Goal: Task Accomplishment & Management: Use online tool/utility

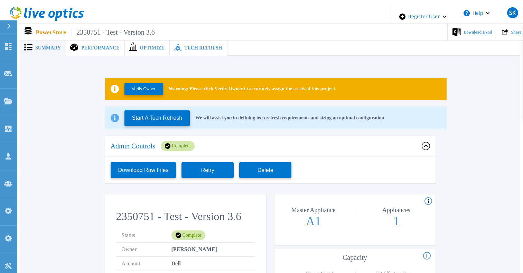
scroll to position [0, 3]
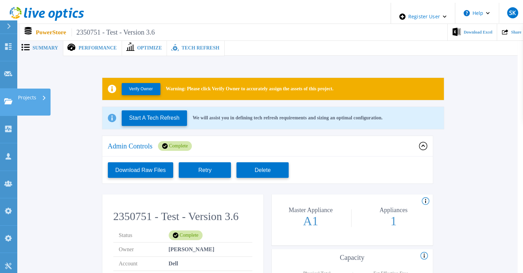
click at [4, 98] on icon at bounding box center [8, 101] width 8 height 6
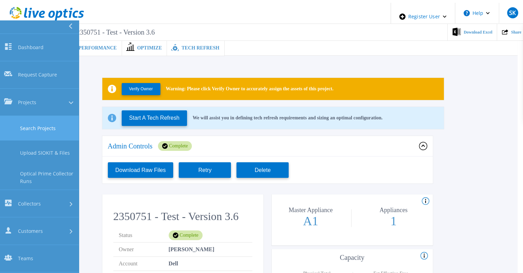
click at [37, 116] on link "Search Projects" at bounding box center [39, 128] width 79 height 25
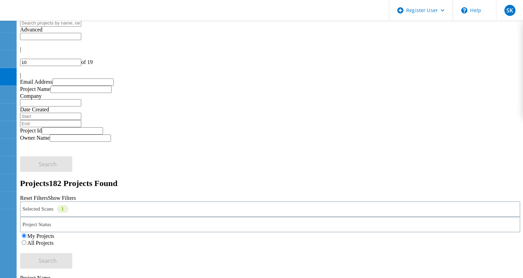
click at [68, 210] on icon at bounding box center [68, 210] width 0 height 0
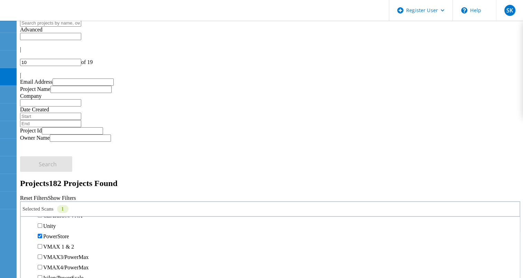
scroll to position [138, 0]
click at [329, 195] on div "Reset Filters Show Filters" at bounding box center [270, 198] width 500 height 6
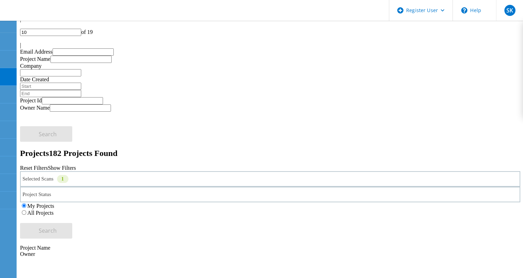
scroll to position [0, 0]
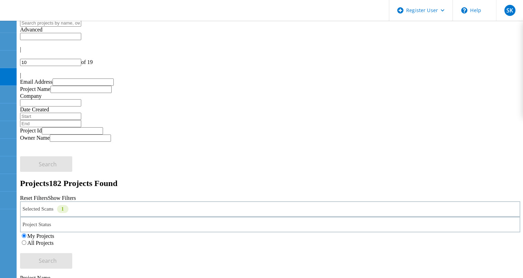
click at [21, 51] on icon at bounding box center [21, 51] width 0 height 0
type input "1"
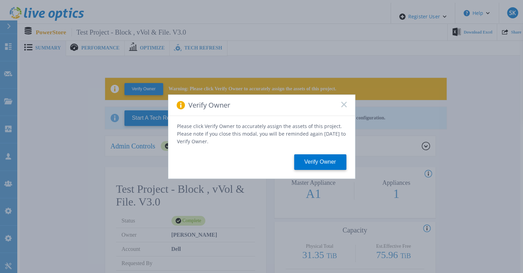
click at [341, 107] on icon at bounding box center [344, 105] width 6 height 6
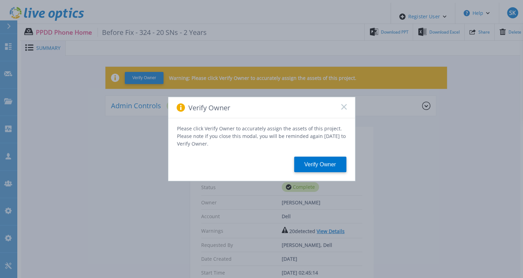
click at [343, 109] on icon at bounding box center [344, 107] width 6 height 6
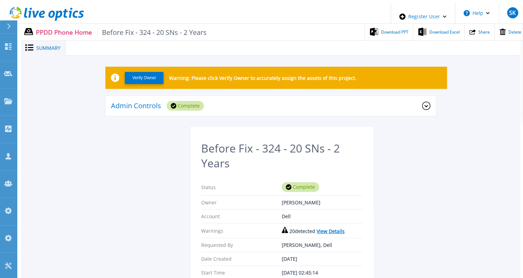
click at [322, 228] on link "View Details" at bounding box center [330, 231] width 28 height 7
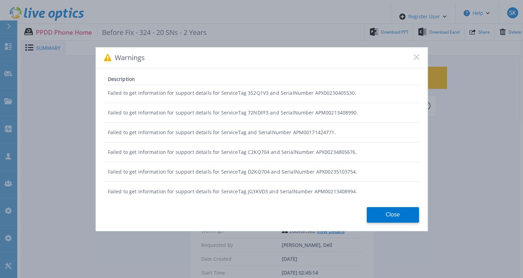
scroll to position [273, 0]
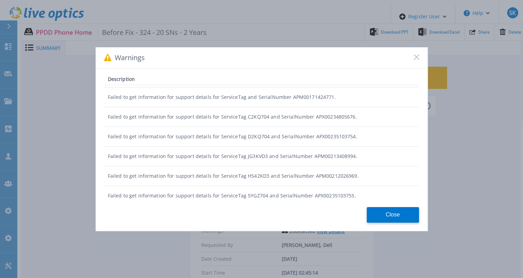
click at [402, 214] on button "Close" at bounding box center [392, 215] width 52 height 16
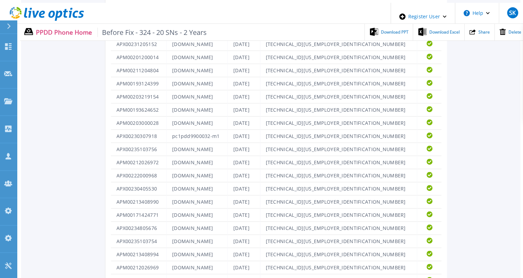
scroll to position [425, 0]
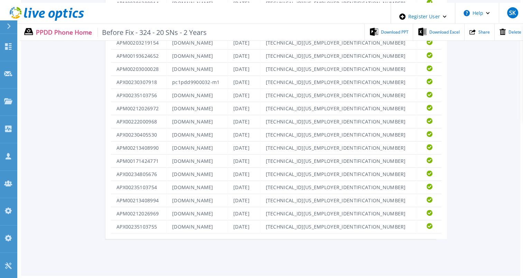
drag, startPoint x: 115, startPoint y: 105, endPoint x: 376, endPoint y: 219, distance: 284.6
click at [376, 219] on div "Systems Information Serial Number Hostname Last ASUP DDOS Version Status APM001…" at bounding box center [275, 80] width 341 height 316
copy thead "Serial Number Hostname Last ASUP DDOS Version Status"
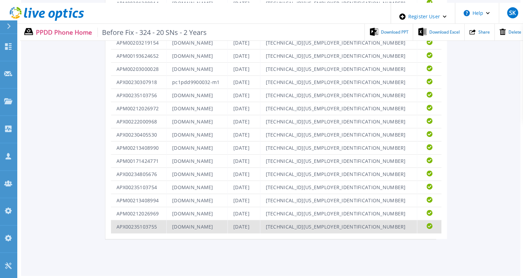
copy thead "Serial Number Hostname Last ASUP DDOS Version Status"
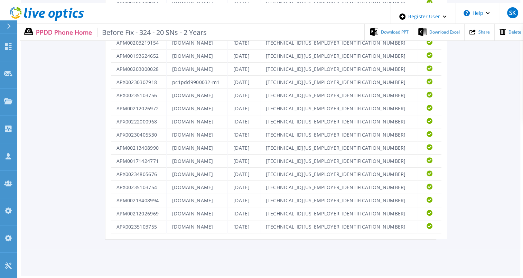
click at [7, 43] on icon at bounding box center [8, 46] width 7 height 7
drag, startPoint x: 98, startPoint y: 31, endPoint x: 211, endPoint y: 29, distance: 112.6
click at [211, 29] on div "PPDD Phone Home Before Fix - 324 - 20 SNs - 2 Years Download PPT Download Excel…" at bounding box center [272, 32] width 505 height 17
copy div "Before Fix - 324 - 20 SNs - 2 Years"
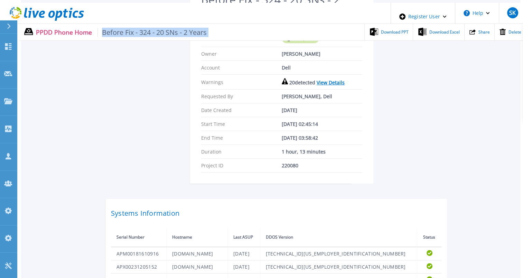
scroll to position [0, 0]
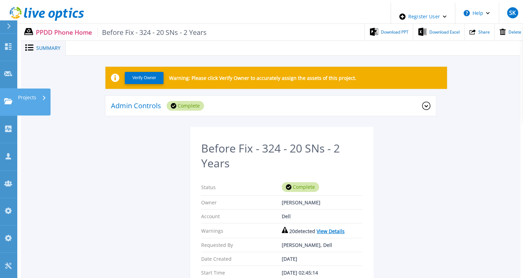
click at [5, 98] on icon at bounding box center [8, 101] width 8 height 6
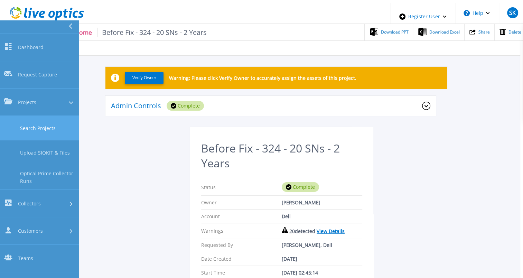
click at [32, 116] on link "Search Projects" at bounding box center [39, 128] width 79 height 25
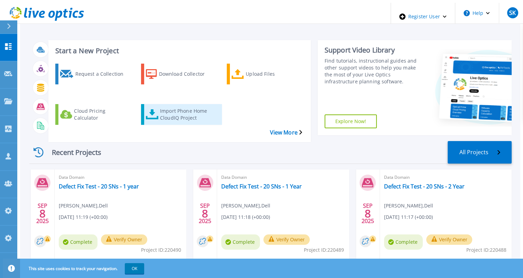
click at [172, 106] on div "Import Phone Home CloudIQ Project" at bounding box center [187, 114] width 55 height 17
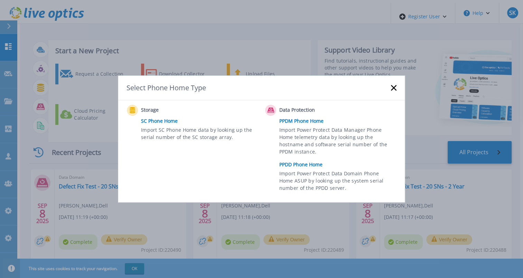
click at [304, 165] on link "PPDD Phone Home" at bounding box center [339, 164] width 121 height 10
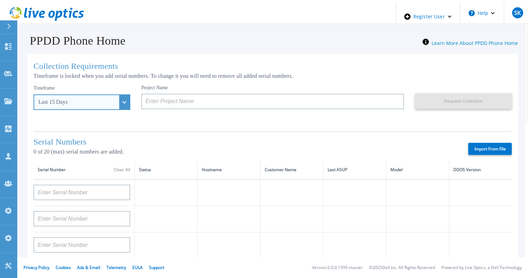
click at [90, 101] on div "Last 15 Days" at bounding box center [77, 102] width 79 height 6
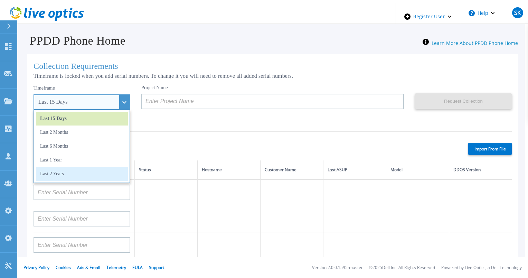
click at [86, 168] on li "Last 2 Years" at bounding box center [82, 174] width 92 height 14
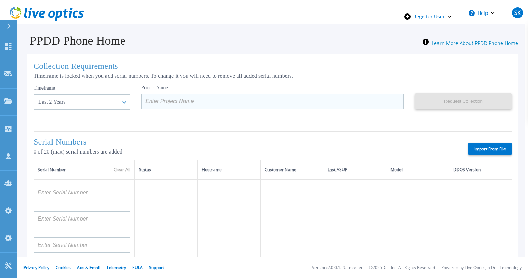
click at [178, 101] on input at bounding box center [272, 102] width 262 height 16
paste input "Before Fix - 324 - 20 SNs - 2 Years"
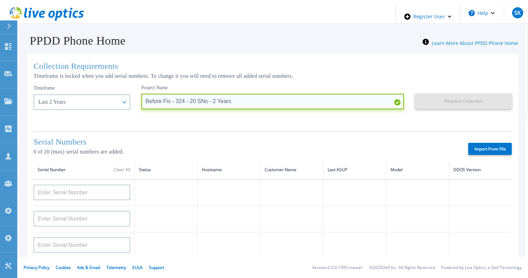
click at [141, 101] on input "Before Fix - 324 - 20 SNs - 2 Years" at bounding box center [272, 102] width 262 height 16
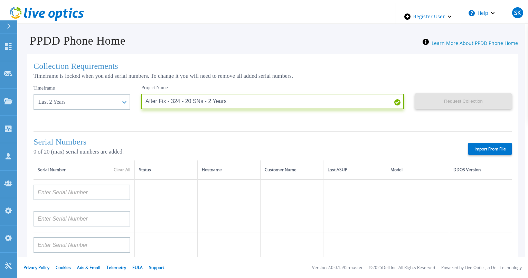
type input "After Fix - 324 - 20 SNs - 2 Years"
click at [489, 146] on label "Import From File" at bounding box center [490, 149] width 44 height 12
click at [0, 0] on input "Import From File" at bounding box center [0, 0] width 0 height 0
type input "APM00181610916"
type input "APX00231205152"
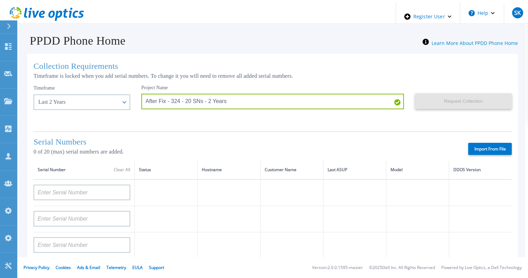
type input "APM00201200014"
type input "APM00211204804"
type input "APM00193124399"
type input "APM00203219154"
type input "APM00193624652"
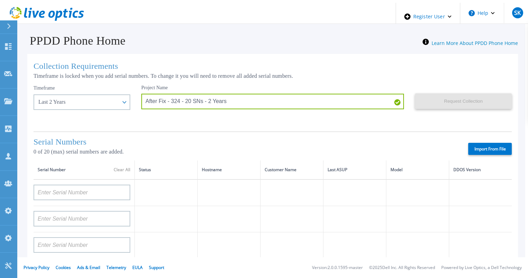
type input "APM00203000028"
type input "APX00230307918"
type input "APX00235103756"
type input "APM00212026972"
type input "APX00222000968"
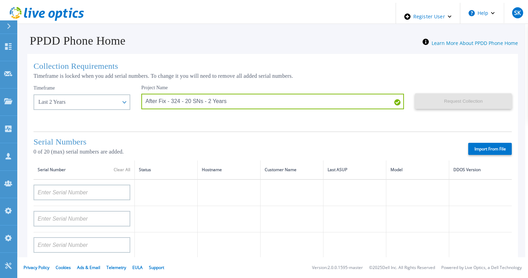
type input "APX00230405530"
type input "APM00213408990"
type input "APM00171424771"
type input "APX00234805676"
type input "APX00235103754"
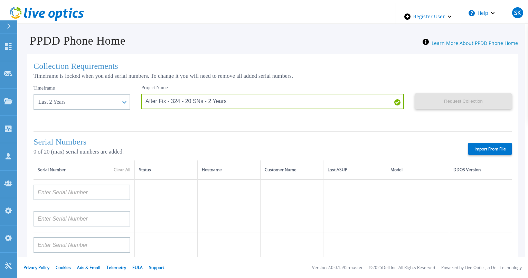
type input "APM00213408994"
type input "APM00212026969"
type input "APX00235103755"
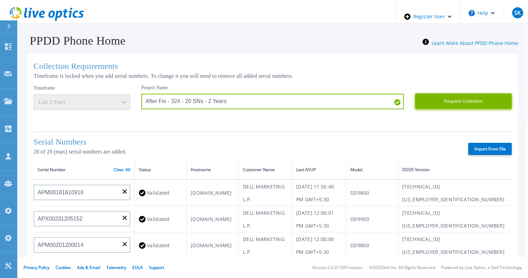
click at [449, 101] on button "Request Collection" at bounding box center [463, 101] width 97 height 16
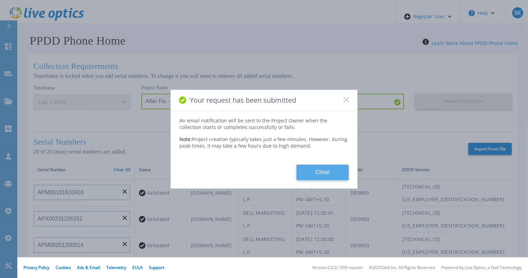
click at [314, 172] on button "Close" at bounding box center [322, 172] width 52 height 16
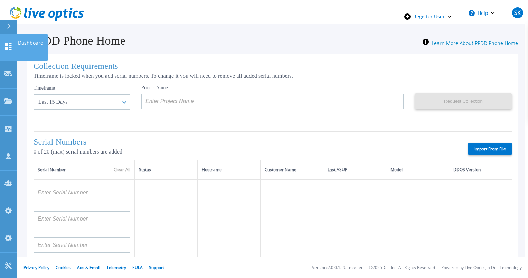
click at [9, 43] on icon at bounding box center [8, 46] width 8 height 7
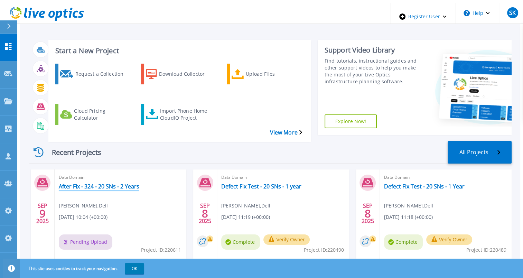
click at [110, 183] on link "After Fix - 324 - 20 SNs - 2 Years" at bounding box center [99, 186] width 80 height 7
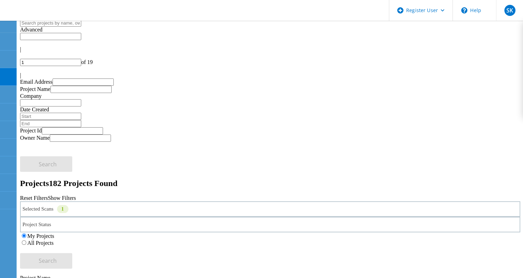
click at [133, 201] on div "Selected Scans 1" at bounding box center [270, 209] width 500 height 16
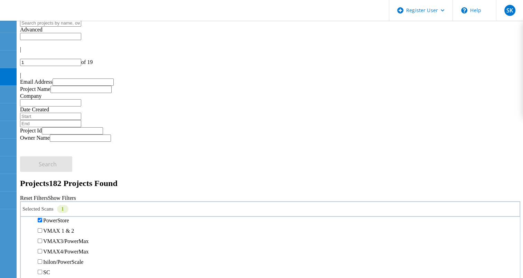
scroll to position [173, 0]
click at [53, 197] on label "PowerStore" at bounding box center [56, 200] width 26 height 6
click at [42, 197] on input "PowerStore" at bounding box center [40, 199] width 4 height 4
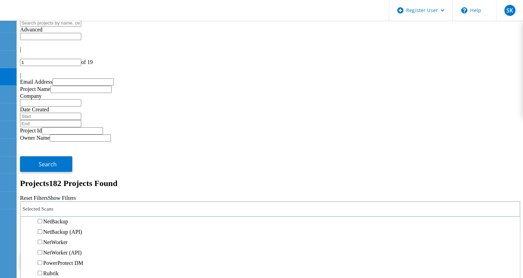
scroll to position [414, 0]
click at [71, 198] on label "Data Domain" at bounding box center [58, 201] width 30 height 6
click at [42, 198] on input "Data Domain" at bounding box center [40, 200] width 4 height 4
click at [57, 257] on span "Search" at bounding box center [48, 261] width 18 height 8
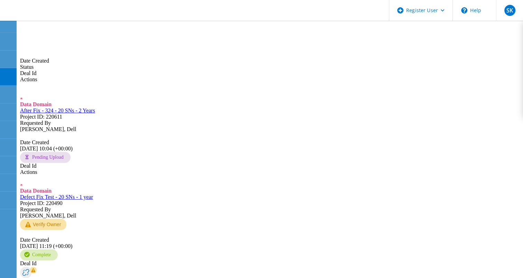
scroll to position [285, 0]
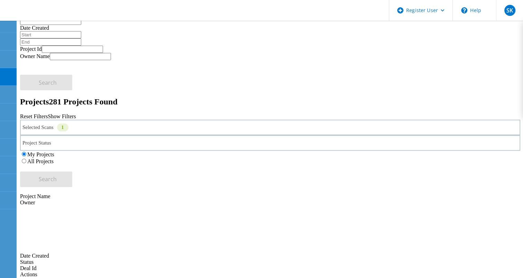
scroll to position [43, 0]
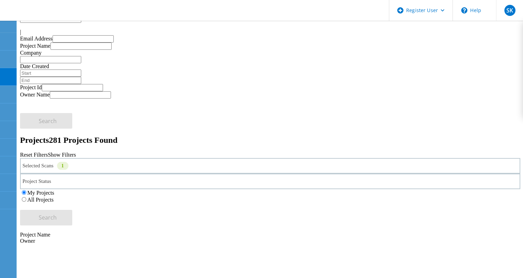
click at [426, 16] on div at bounding box center [270, 12] width 500 height 6
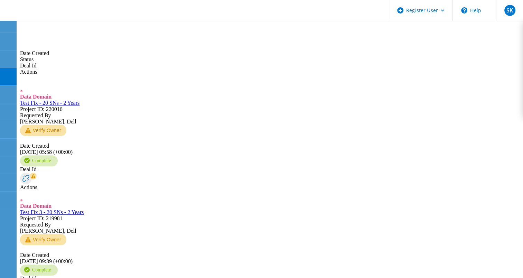
scroll to position [291, 0]
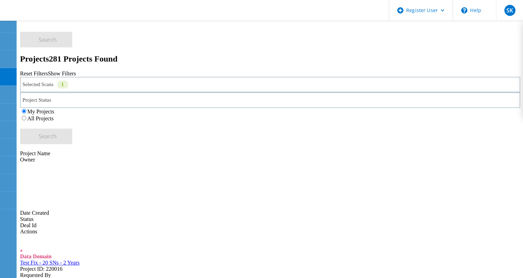
scroll to position [118, 0]
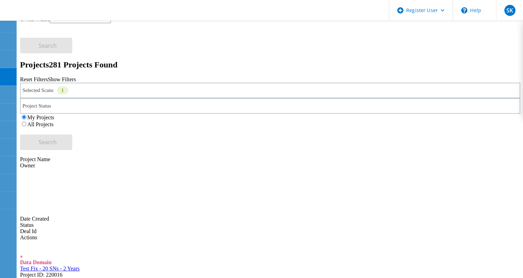
type input "1"
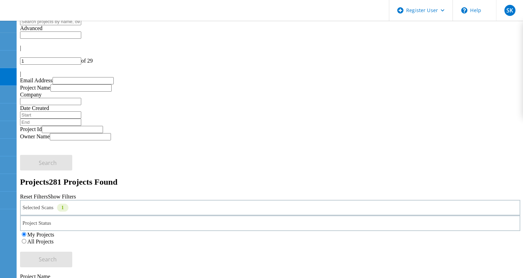
scroll to position [0, 0]
click at [133, 201] on div "Selected Scans 1" at bounding box center [270, 209] width 500 height 16
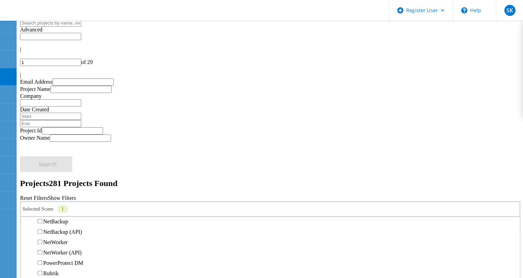
scroll to position [380, 0]
click at [73, 198] on label "Data Domain" at bounding box center [58, 201] width 30 height 6
click at [56, 198] on label "Data Domain" at bounding box center [58, 201] width 30 height 6
click at [42, 198] on input "Data Domain" at bounding box center [40, 200] width 4 height 4
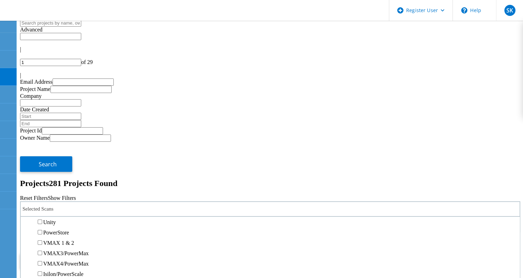
scroll to position [138, 0]
click at [69, 231] on label "PowerStore" at bounding box center [56, 234] width 26 height 6
click at [42, 232] on input "PowerStore" at bounding box center [40, 234] width 4 height 4
click at [72, 253] on button "Search" at bounding box center [46, 261] width 52 height 16
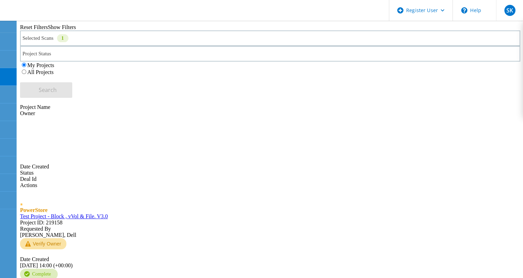
scroll to position [173, 0]
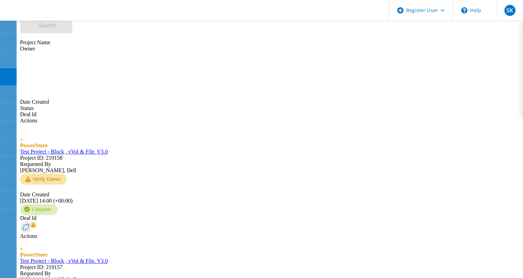
scroll to position [242, 0]
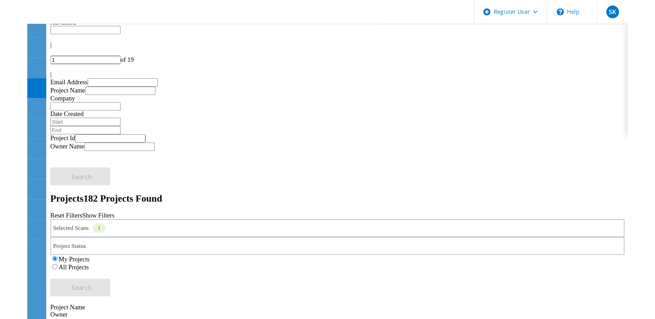
scroll to position [0, 0]
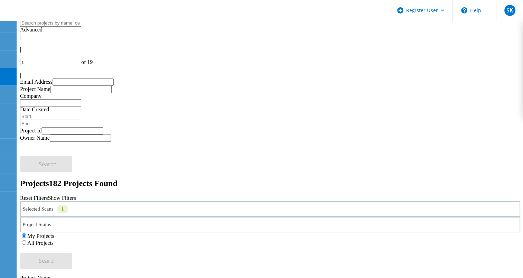
click at [129, 201] on div "Selected Scans 1" at bounding box center [270, 209] width 500 height 16
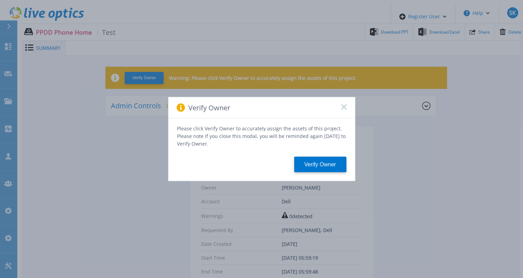
click at [344, 109] on rect at bounding box center [344, 107] width 6 height 6
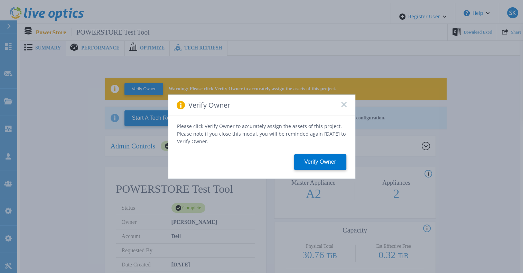
click at [341, 107] on rect at bounding box center [344, 104] width 6 height 6
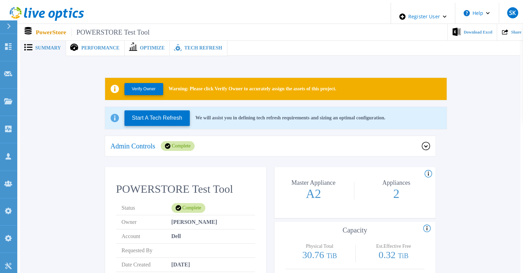
drag, startPoint x: 486, startPoint y: 184, endPoint x: 474, endPoint y: 182, distance: 12.7
click at [91, 46] on span "Performance" at bounding box center [100, 48] width 38 height 5
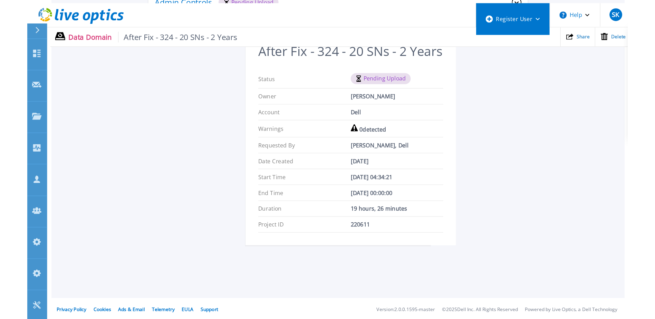
scroll to position [43, 0]
